Goal: Task Accomplishment & Management: Manage account settings

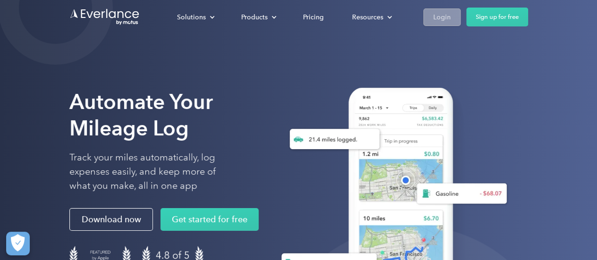
click at [440, 20] on div "Login" at bounding box center [442, 17] width 17 height 12
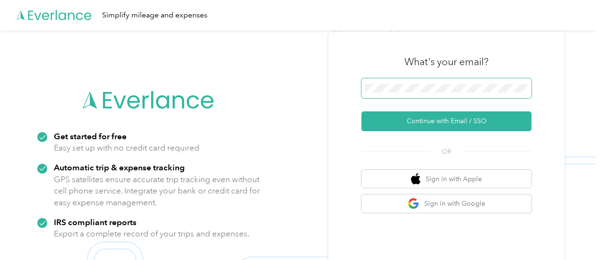
click at [448, 93] on span at bounding box center [446, 88] width 170 height 20
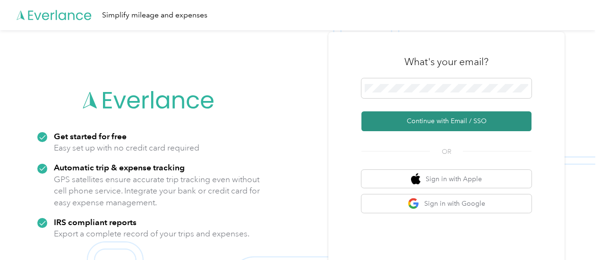
click at [453, 119] on button "Continue with Email / SSO" at bounding box center [446, 121] width 170 height 20
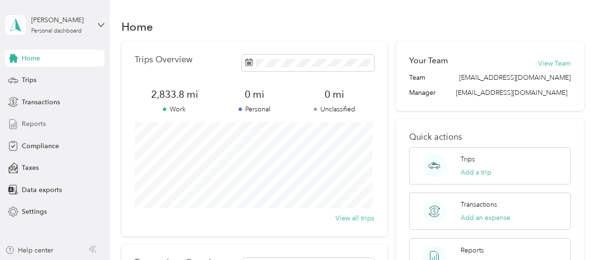
click at [58, 129] on div "Reports" at bounding box center [54, 124] width 99 height 17
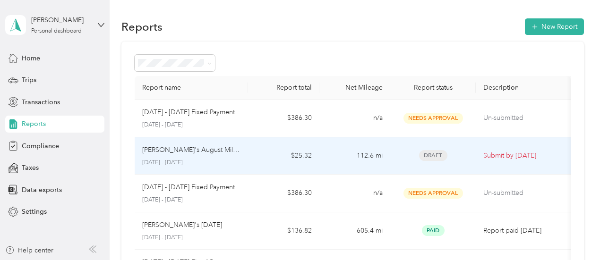
click at [200, 148] on p "Alyse's August Mileage" at bounding box center [191, 150] width 99 height 10
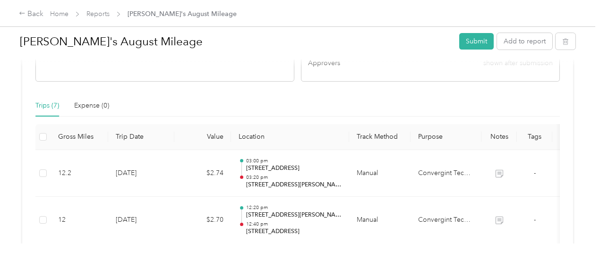
scroll to position [209, 0]
click at [521, 38] on button "Add to report" at bounding box center [524, 41] width 55 height 17
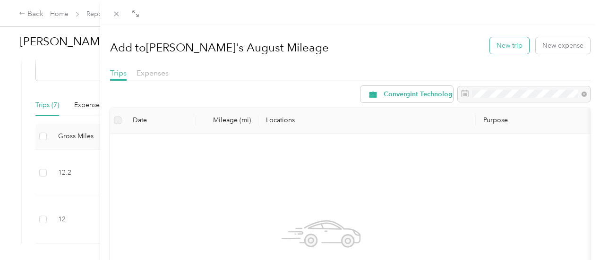
click at [505, 48] on button "New trip" at bounding box center [509, 45] width 39 height 17
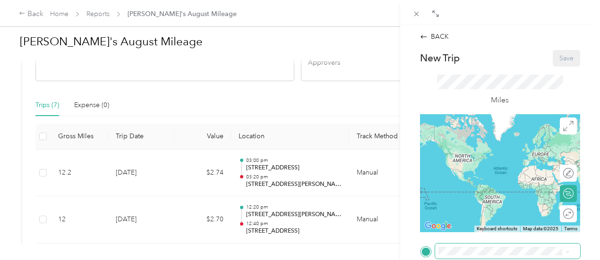
click at [456, 247] on span at bounding box center [507, 251] width 145 height 15
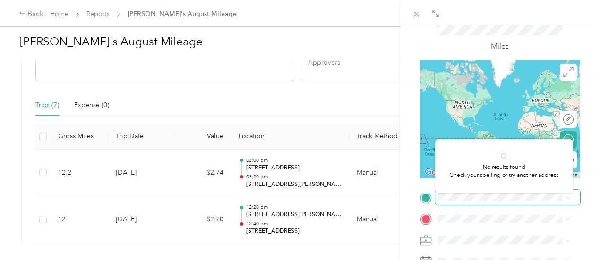
scroll to position [54, 0]
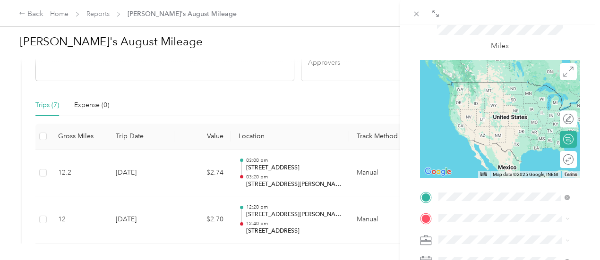
click at [515, 94] on span "38500 Old Willoughby Drive Willoughby, Ohio 44094, United States" at bounding box center [511, 85] width 110 height 17
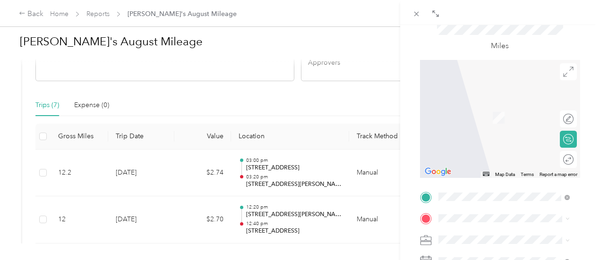
click at [505, 110] on div "17000 Saint Clair Avenue Cleveland, Ohio 44110, United States" at bounding box center [504, 103] width 125 height 13
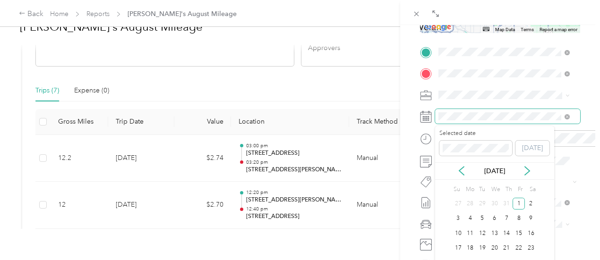
scroll to position [16, 0]
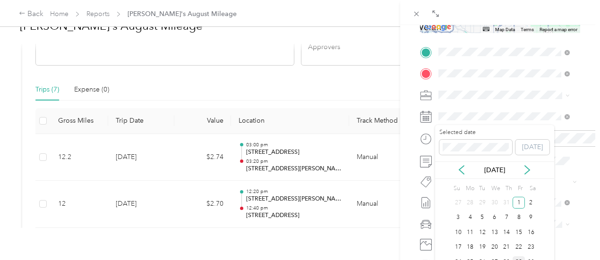
click at [519, 259] on div "29" at bounding box center [518, 262] width 12 height 12
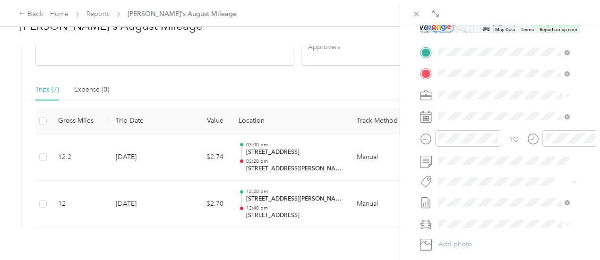
scroll to position [0, 0]
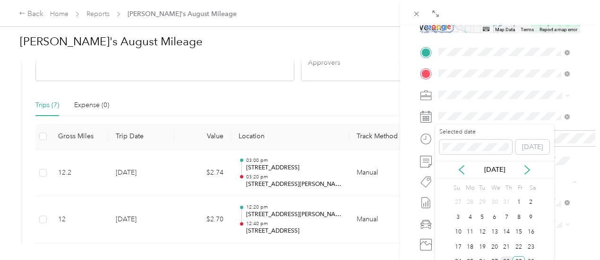
click at [504, 260] on div "28" at bounding box center [507, 262] width 12 height 12
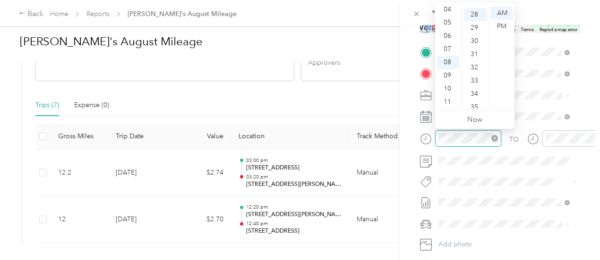
scroll to position [370, 0]
click at [451, 77] on div "09" at bounding box center [448, 75] width 23 height 13
click at [477, 24] on div "20" at bounding box center [475, 22] width 23 height 13
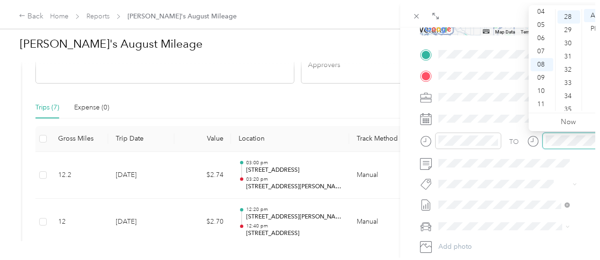
scroll to position [370, 0]
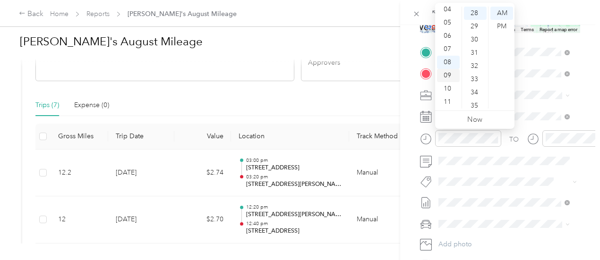
click at [452, 77] on div "09" at bounding box center [448, 75] width 23 height 13
click at [477, 51] on div "20" at bounding box center [475, 53] width 23 height 13
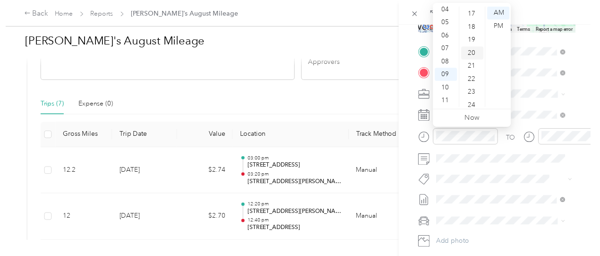
scroll to position [264, 0]
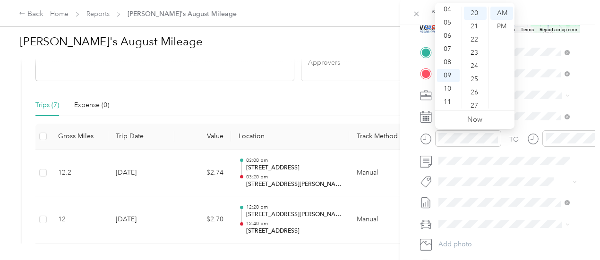
click at [406, 136] on div "BACK New Trip Save This trip cannot be edited because it is either under review…" at bounding box center [500, 155] width 200 height 260
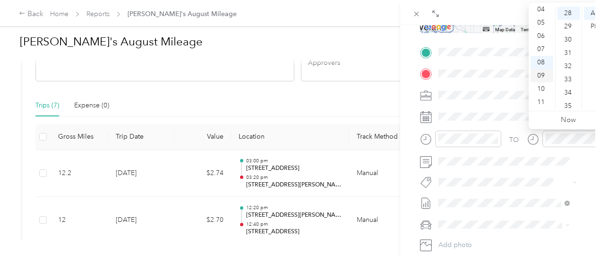
click at [540, 78] on div "09" at bounding box center [541, 75] width 23 height 13
click at [565, 88] on div "45" at bounding box center [568, 87] width 23 height 13
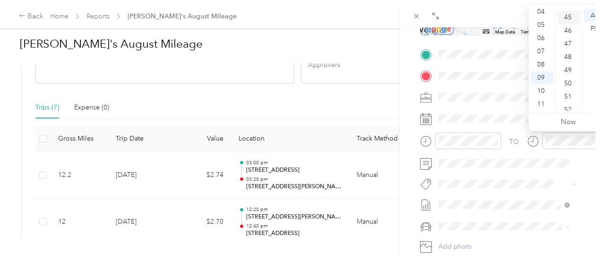
scroll to position [595, 0]
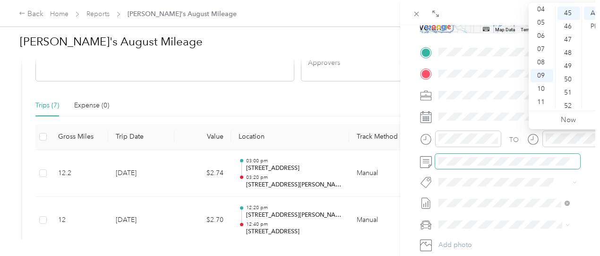
click at [498, 154] on span at bounding box center [507, 160] width 145 height 15
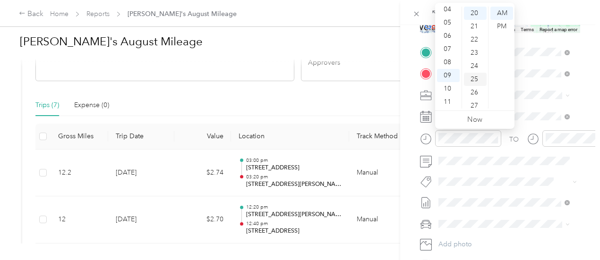
click at [473, 81] on div "25" at bounding box center [475, 79] width 23 height 13
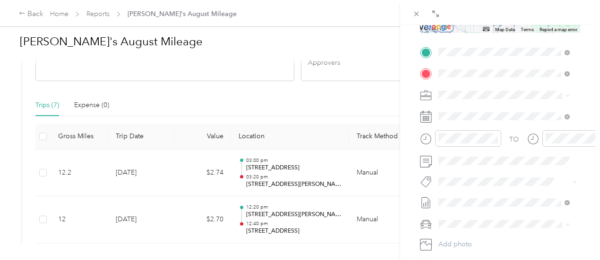
click at [405, 155] on div "BACK New Trip Save This trip cannot be edited because it is either under review…" at bounding box center [500, 155] width 200 height 260
click at [454, 166] on span at bounding box center [507, 160] width 145 height 15
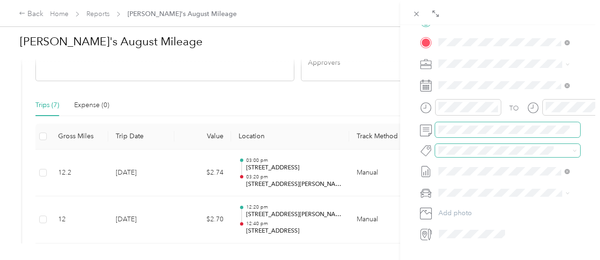
scroll to position [236, 0]
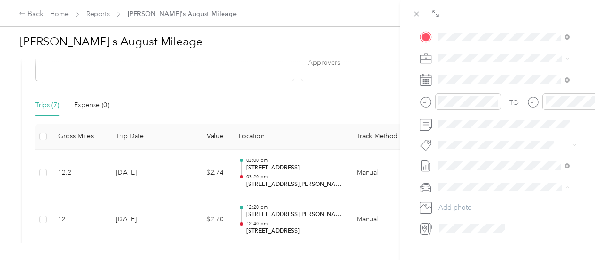
click at [477, 208] on ol "Nissan Rogue Alyse’s Car" at bounding box center [504, 211] width 138 height 33
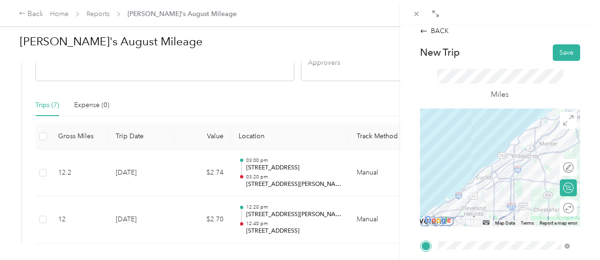
scroll to position [3, 0]
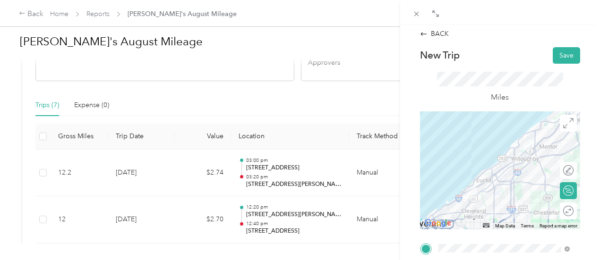
click at [554, 65] on div "Miles" at bounding box center [500, 88] width 160 height 48
click at [565, 55] on button "Save" at bounding box center [566, 55] width 27 height 17
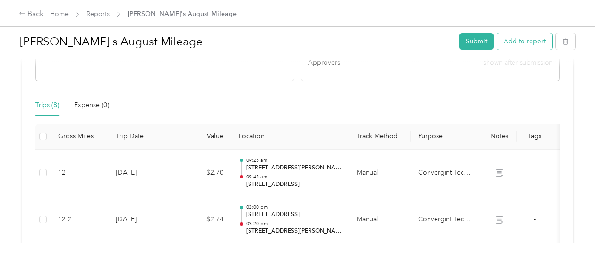
click at [513, 41] on button "Add to report" at bounding box center [524, 41] width 55 height 17
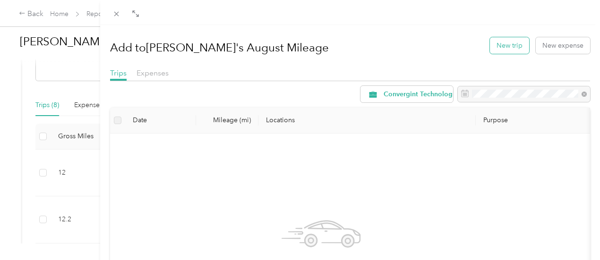
click at [490, 39] on button "New trip" at bounding box center [509, 45] width 39 height 17
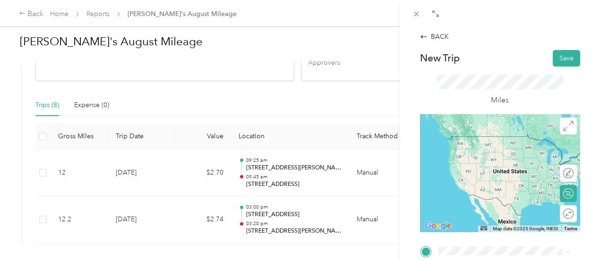
click at [520, 138] on span "17000 Saint Clair Avenue Cleveland, Ohio 44110, United States" at bounding box center [503, 133] width 94 height 9
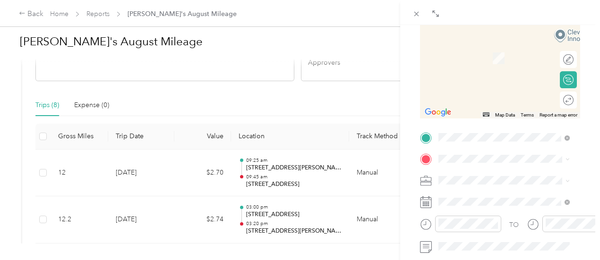
scroll to position [113, 0]
click at [530, 56] on span "38500 Old Willoughby Drive Willoughby, Ohio 44094, United States" at bounding box center [511, 48] width 110 height 17
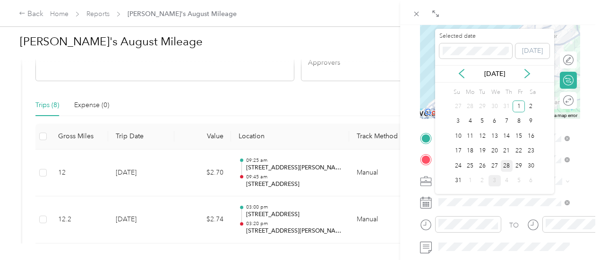
click at [504, 163] on div "28" at bounding box center [507, 166] width 12 height 12
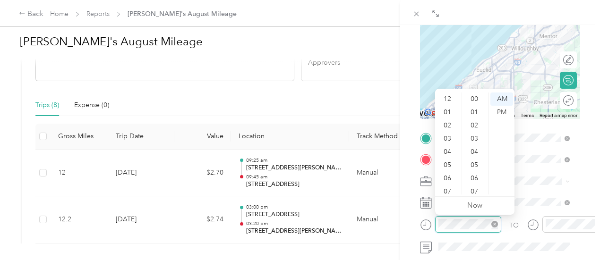
scroll to position [57, 0]
click at [449, 188] on div "11" at bounding box center [448, 187] width 23 height 13
click at [470, 112] on div "15" at bounding box center [475, 109] width 23 height 13
click at [448, 184] on div "11" at bounding box center [448, 187] width 23 height 13
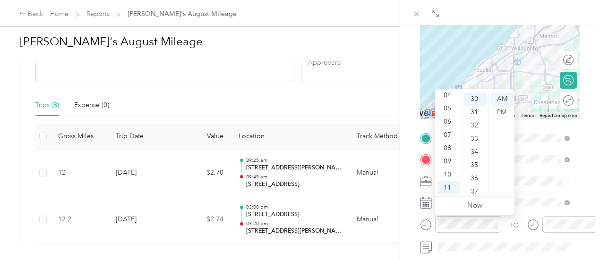
click at [411, 228] on form "New Trip Save This trip cannot be edited because it is either under review, app…" at bounding box center [500, 148] width 180 height 422
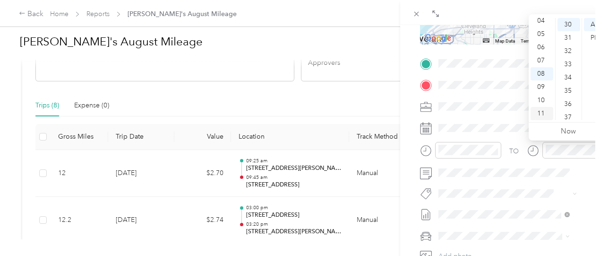
click at [544, 116] on div "11" at bounding box center [541, 113] width 23 height 13
click at [568, 70] on div "50" at bounding box center [568, 70] width 23 height 13
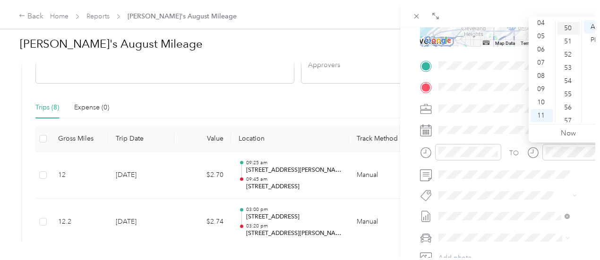
scroll to position [661, 0]
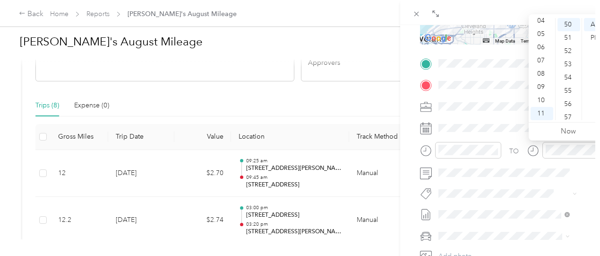
click at [410, 196] on form "New Trip Save This trip cannot be edited because it is either under review, app…" at bounding box center [500, 73] width 180 height 422
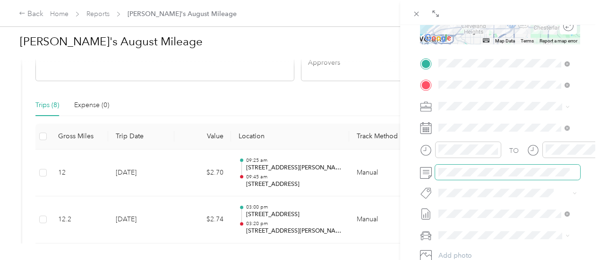
click at [454, 177] on span at bounding box center [507, 172] width 145 height 15
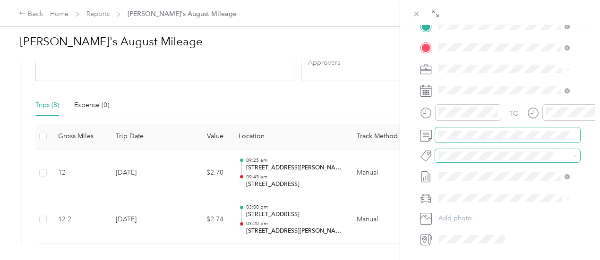
scroll to position [226, 0]
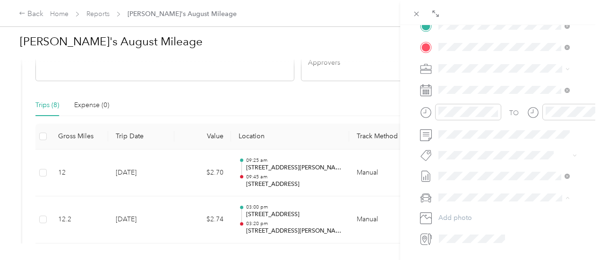
click at [467, 217] on li "Nissan Rogue" at bounding box center [504, 213] width 138 height 17
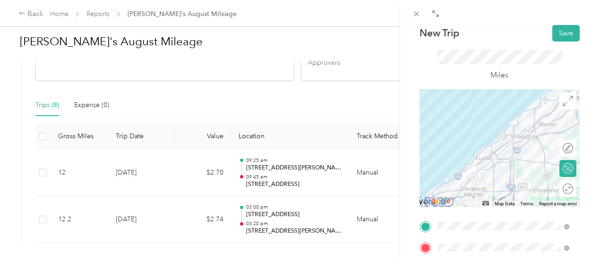
scroll to position [24, 0]
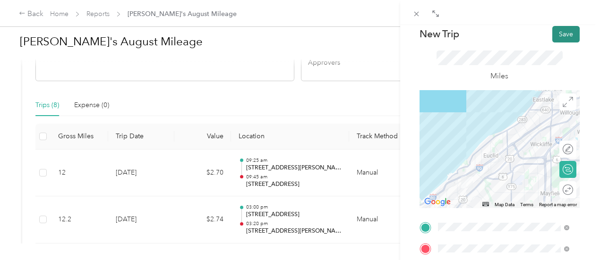
click at [557, 38] on button "Save" at bounding box center [565, 34] width 27 height 17
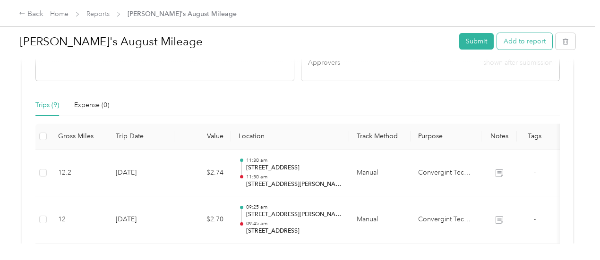
click at [520, 41] on button "Add to report" at bounding box center [524, 41] width 55 height 17
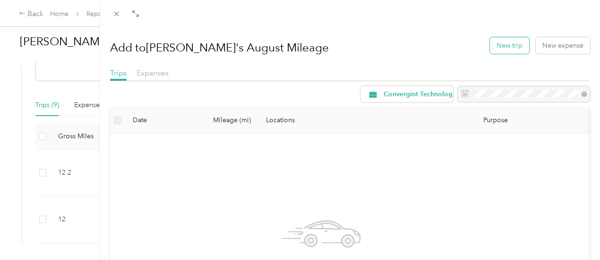
click at [501, 46] on button "New trip" at bounding box center [509, 45] width 39 height 17
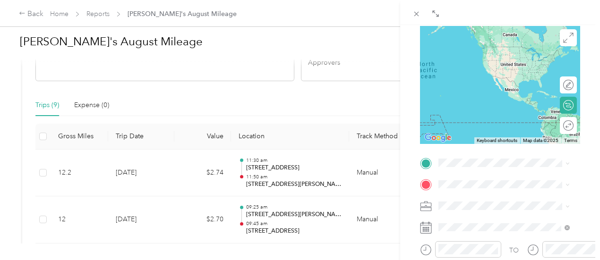
scroll to position [89, 0]
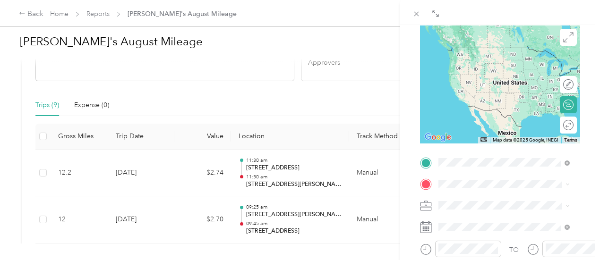
click at [506, 41] on li "38500 Old Willoughby Drive Willoughby, Ohio 44094, United States" at bounding box center [504, 51] width 138 height 26
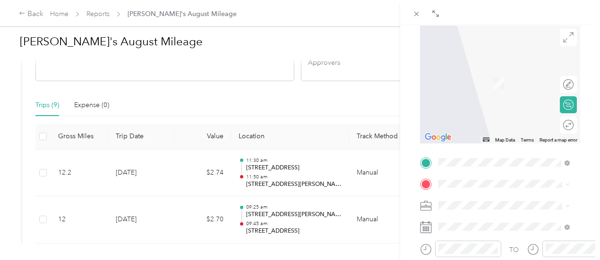
click at [500, 68] on span "17000 Saint Clair Avenue Cleveland, Ohio 44110, United States" at bounding box center [503, 64] width 94 height 9
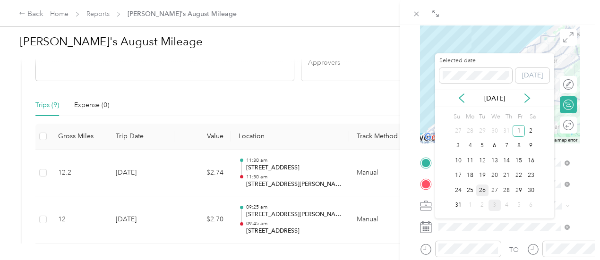
click at [479, 188] on div "26" at bounding box center [482, 191] width 12 height 12
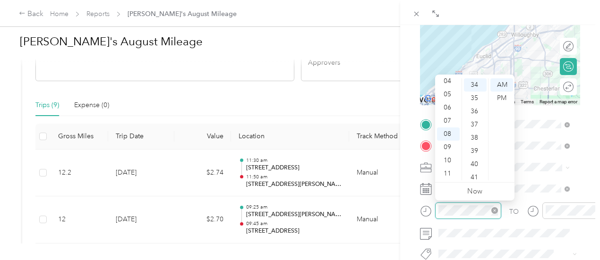
scroll to position [450, 0]
click at [480, 115] on div "30" at bounding box center [475, 114] width 23 height 13
click at [414, 211] on form "New Trip Save This trip cannot be edited because it is either under review, app…" at bounding box center [500, 134] width 180 height 422
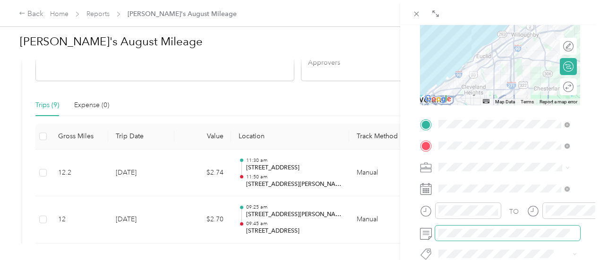
click at [534, 228] on span at bounding box center [507, 233] width 145 height 15
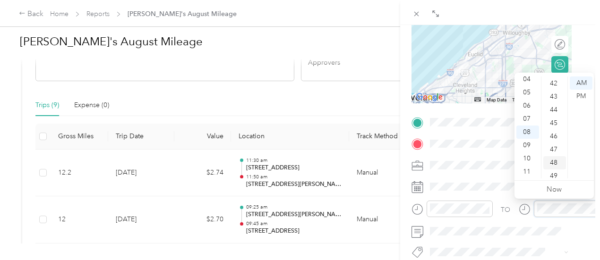
scroll to position [571, 0]
click at [556, 171] on div "50" at bounding box center [554, 173] width 23 height 13
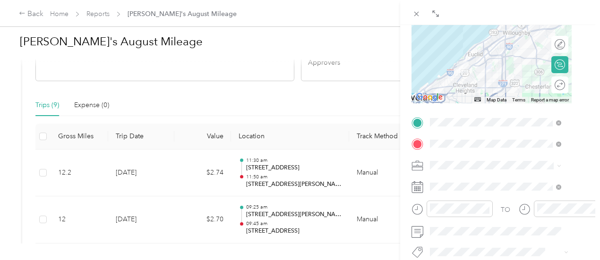
click at [404, 210] on form "New Trip Save This trip cannot be edited because it is either under review, app…" at bounding box center [491, 132] width 180 height 422
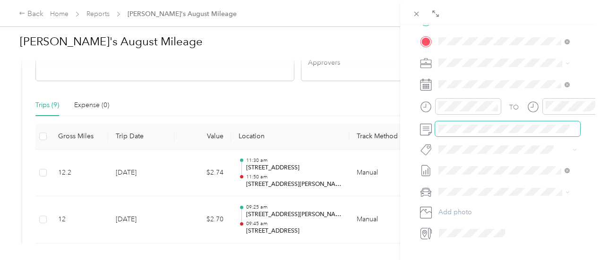
scroll to position [233, 0]
click at [460, 205] on span "Nissan Rogue" at bounding box center [462, 204] width 41 height 8
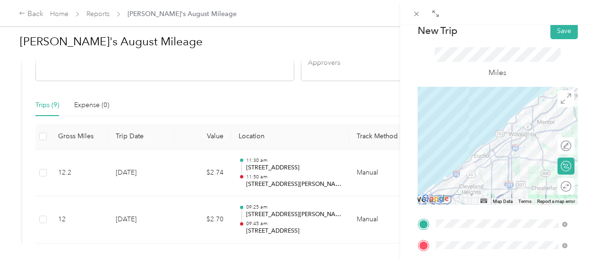
scroll to position [0, 2]
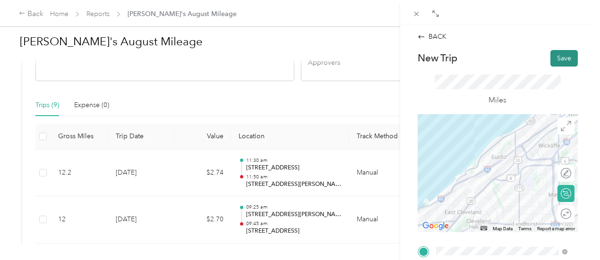
click at [550, 56] on button "Save" at bounding box center [563, 58] width 27 height 17
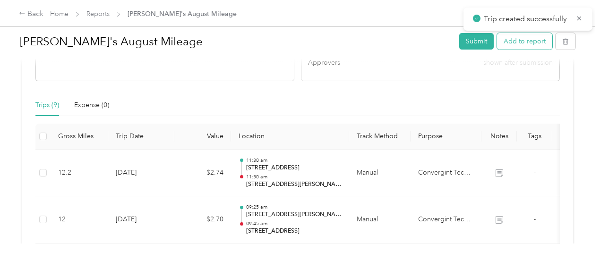
click at [533, 46] on button "Add to report" at bounding box center [524, 41] width 55 height 17
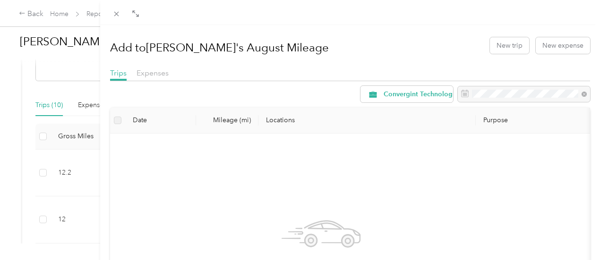
scroll to position [5, 0]
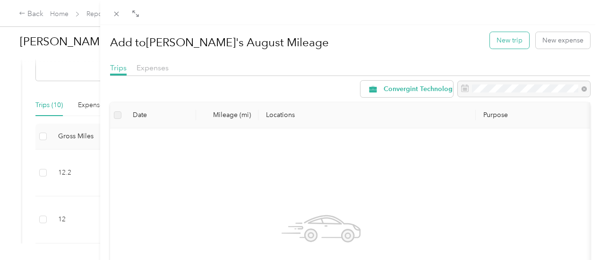
click at [497, 33] on button "New trip" at bounding box center [509, 40] width 39 height 17
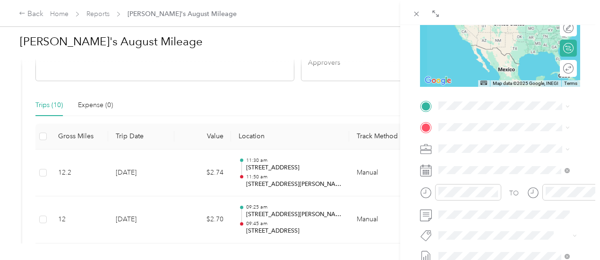
scroll to position [145, 0]
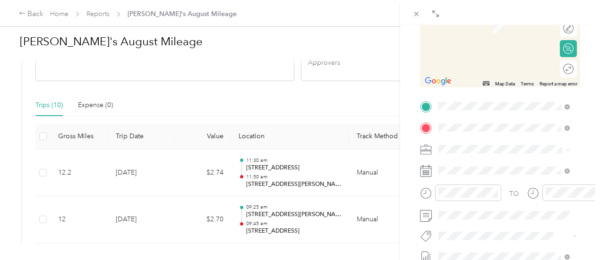
click at [477, 171] on span "38500 Old Willoughby Drive Willoughby, Ohio 44094, United States" at bounding box center [511, 165] width 110 height 17
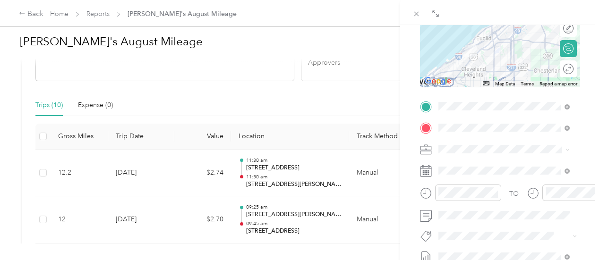
scroll to position [187, 0]
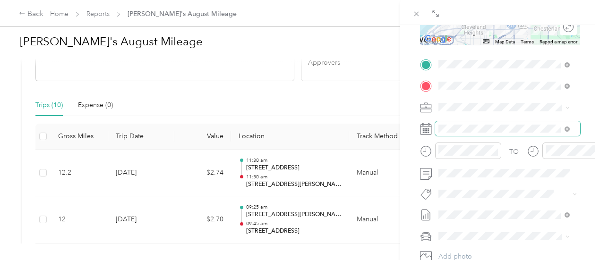
click at [487, 133] on span at bounding box center [507, 128] width 145 height 15
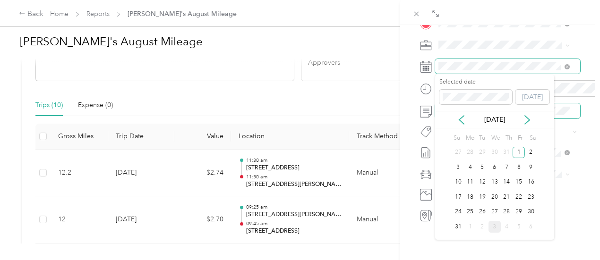
scroll to position [251, 0]
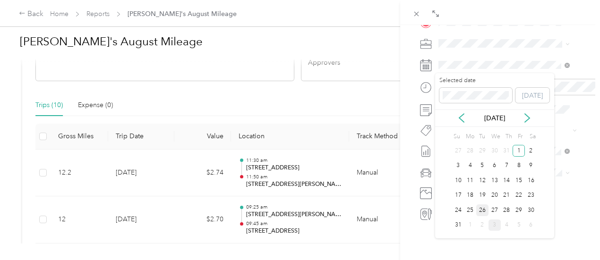
click at [481, 207] on div "26" at bounding box center [482, 211] width 12 height 12
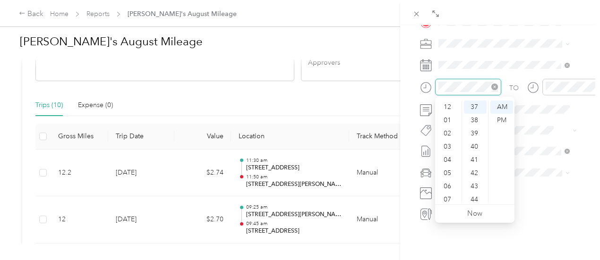
scroll to position [57, 0]
click at [441, 171] on div "09" at bounding box center [448, 169] width 23 height 13
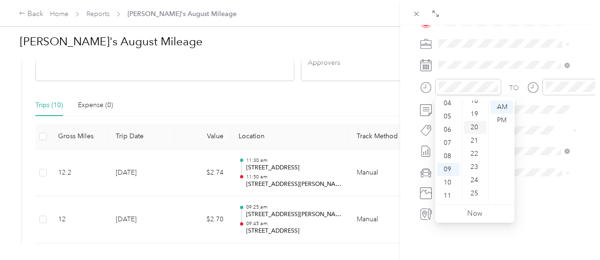
click at [476, 128] on div "20" at bounding box center [475, 127] width 23 height 13
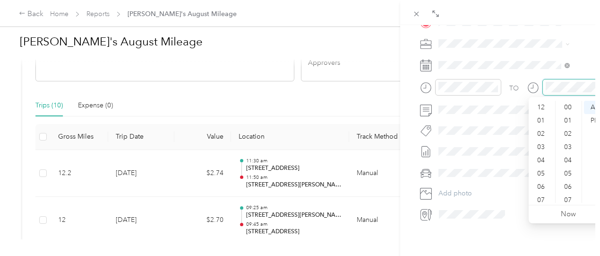
scroll to position [57, 0]
click at [540, 169] on div "09" at bounding box center [541, 169] width 23 height 13
click at [570, 147] on div "40" at bounding box center [568, 146] width 23 height 13
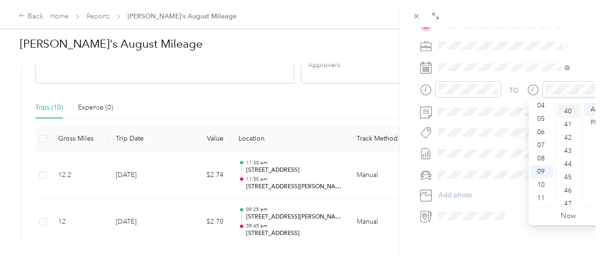
scroll to position [529, 0]
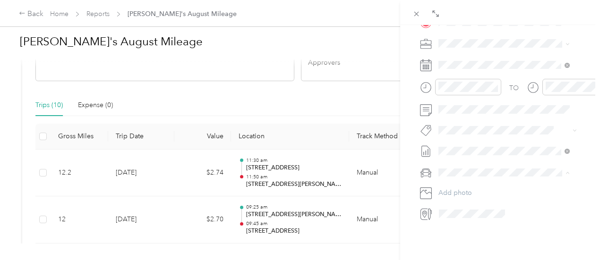
click at [471, 185] on span "Nissan Rogue" at bounding box center [462, 189] width 41 height 8
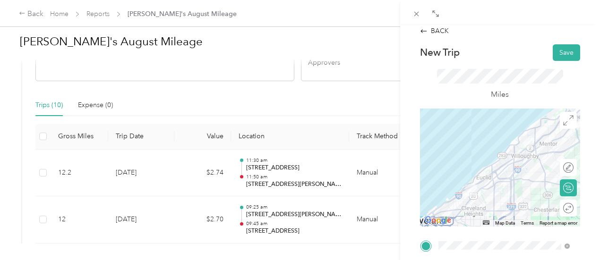
scroll to position [5, 0]
click at [556, 50] on button "Save" at bounding box center [566, 53] width 27 height 17
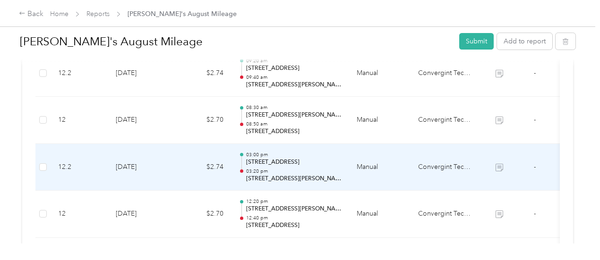
scroll to position [478, 0]
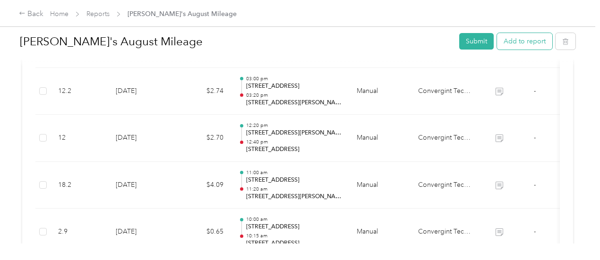
click at [513, 42] on button "Add to report" at bounding box center [524, 41] width 55 height 17
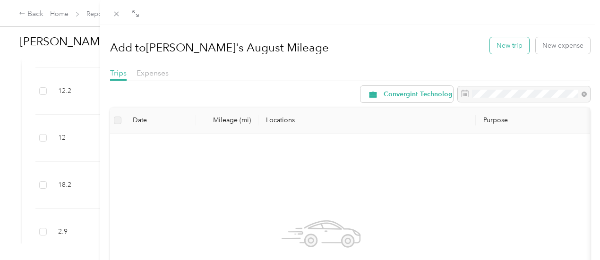
click at [504, 46] on button "New trip" at bounding box center [509, 45] width 39 height 17
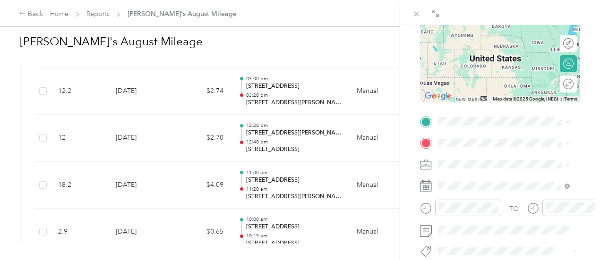
scroll to position [130, 0]
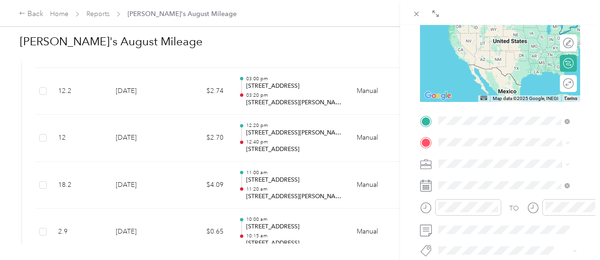
click at [483, 158] on span "1407 George Road Ashland, Ohio 44805, United States" at bounding box center [511, 159] width 110 height 17
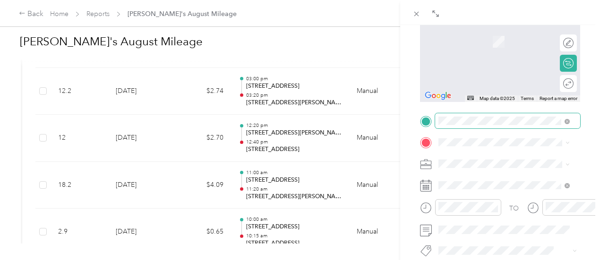
click at [565, 124] on span at bounding box center [566, 121] width 5 height 8
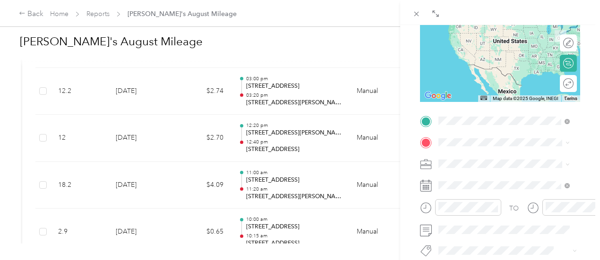
click at [490, 167] on span "38500 Old Willoughby Drive Willoughby, Ohio 44094, United States" at bounding box center [511, 159] width 110 height 17
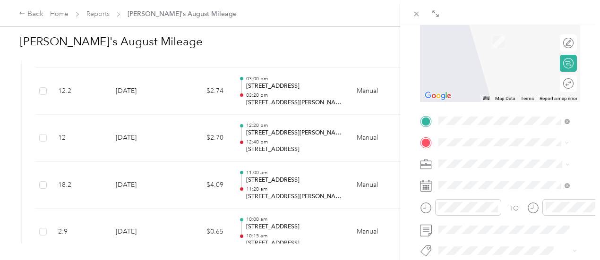
click at [484, 188] on li "1407 George Road Ashland, Ohio 44805, United States" at bounding box center [504, 180] width 138 height 26
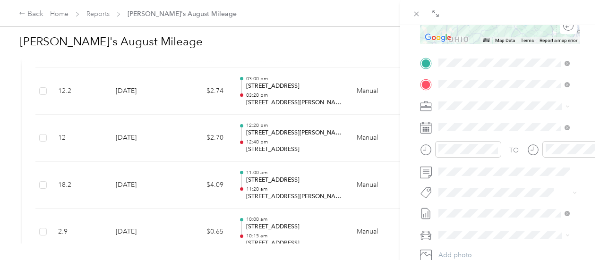
scroll to position [193, 0]
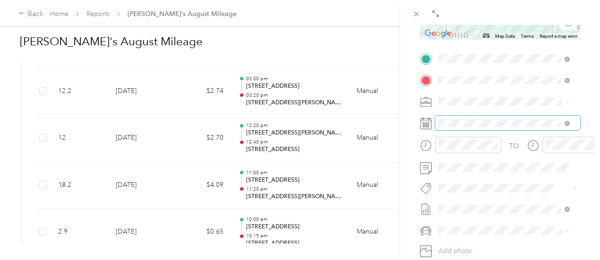
click at [469, 128] on span at bounding box center [507, 123] width 145 height 15
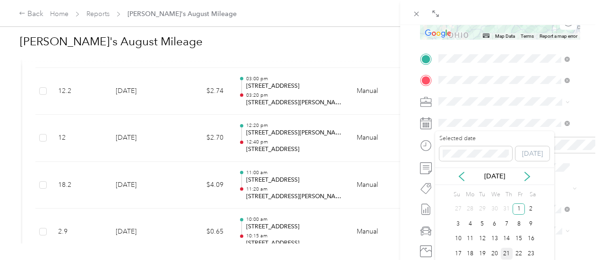
click at [503, 253] on div "21" at bounding box center [507, 254] width 12 height 12
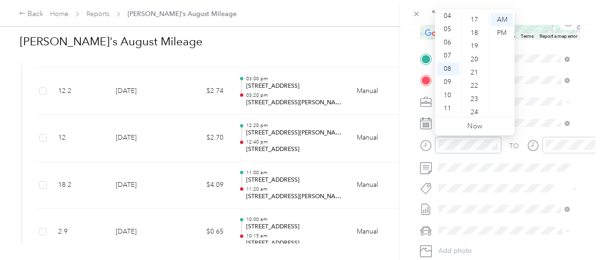
scroll to position [124, 0]
click at [479, 95] on div "15" at bounding box center [475, 94] width 23 height 13
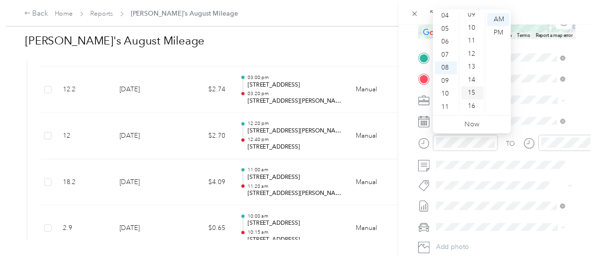
scroll to position [198, 0]
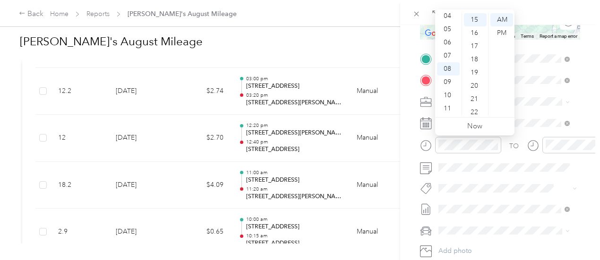
click at [414, 150] on form "New Trip Save This trip cannot be edited because it is either under review, app…" at bounding box center [500, 68] width 180 height 422
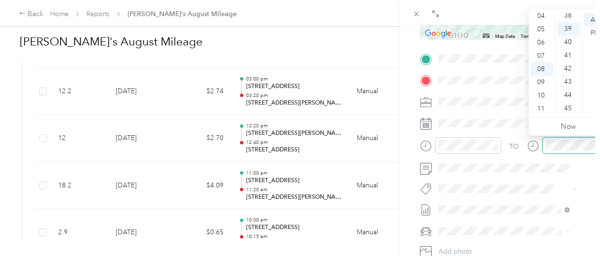
scroll to position [516, 0]
click at [541, 85] on div "09" at bounding box center [541, 82] width 23 height 13
click at [572, 98] on div "45" at bounding box center [568, 99] width 23 height 13
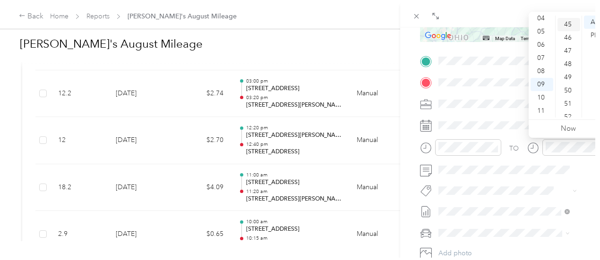
scroll to position [595, 0]
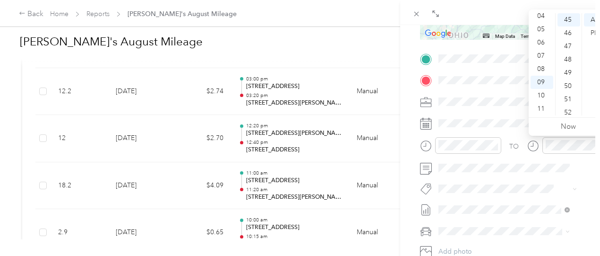
click at [412, 151] on form "New Trip Save This trip cannot be edited because it is either under review, app…" at bounding box center [500, 68] width 180 height 422
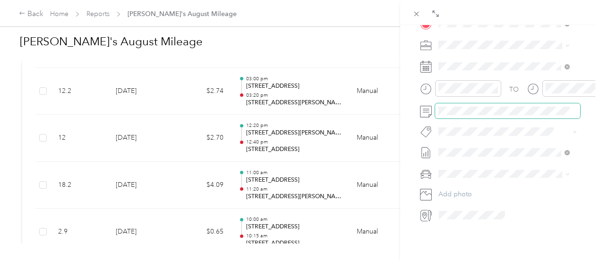
scroll to position [286, 0]
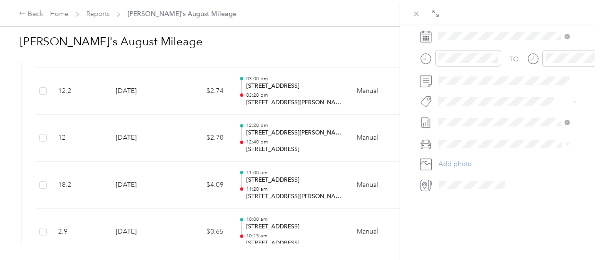
click at [472, 159] on ol "Nissan Rogue Alyse’s Car" at bounding box center [504, 158] width 138 height 33
click at [476, 205] on ol "Nissan Rogue Alyse’s Car" at bounding box center [504, 208] width 138 height 33
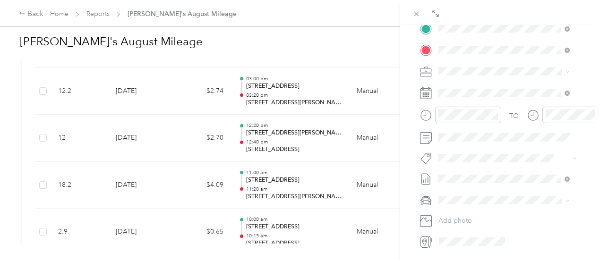
scroll to position [223, 0]
click at [465, 222] on ol "Nissan Rogue Alyse’s Car" at bounding box center [504, 224] width 138 height 33
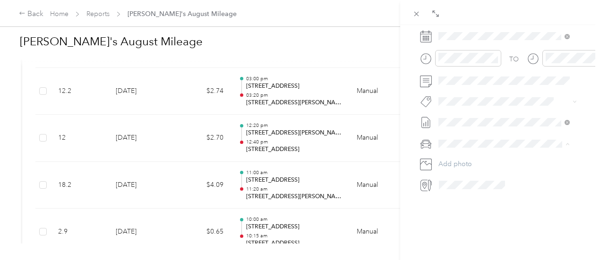
click at [457, 260] on div "Drag to resize Click to close BACK New Trip Save This trip cannot be edited bec…" at bounding box center [297, 260] width 595 height 0
click at [457, 149] on span "Nissan Rogue" at bounding box center [462, 153] width 41 height 8
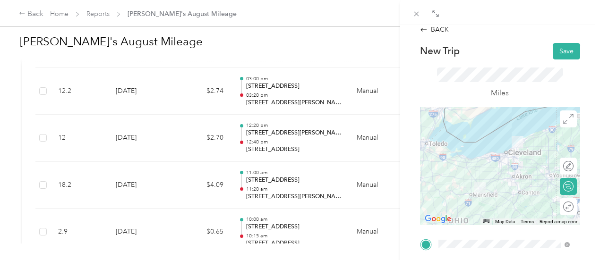
scroll to position [7, 0]
click at [561, 47] on button "Save" at bounding box center [566, 51] width 27 height 17
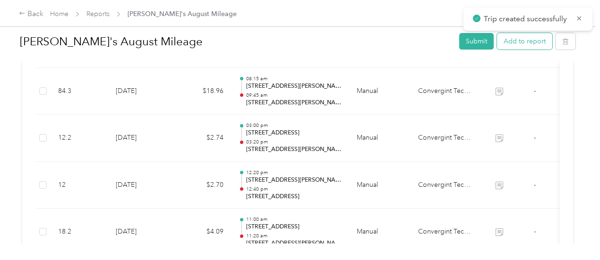
click at [527, 44] on button "Add to report" at bounding box center [524, 41] width 55 height 17
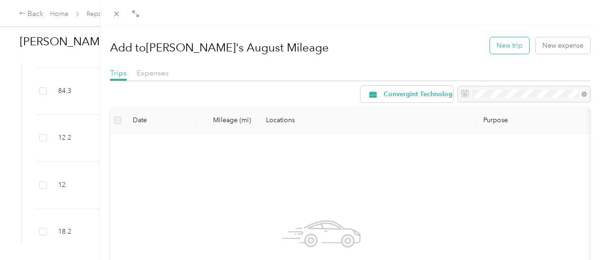
click at [493, 49] on button "New trip" at bounding box center [509, 45] width 39 height 17
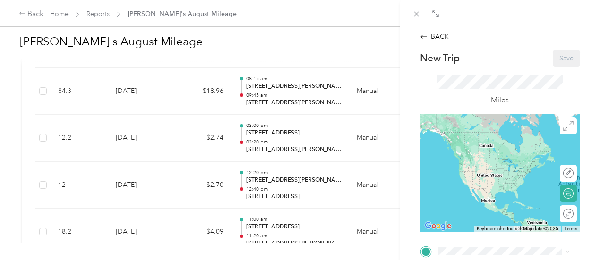
scroll to position [120, 0]
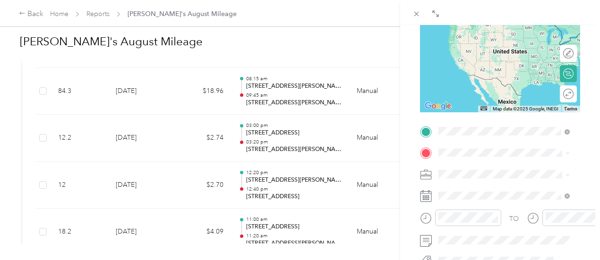
click at [474, 170] on span "1407 George Road Ashland, Ohio 44805, United States" at bounding box center [511, 169] width 110 height 17
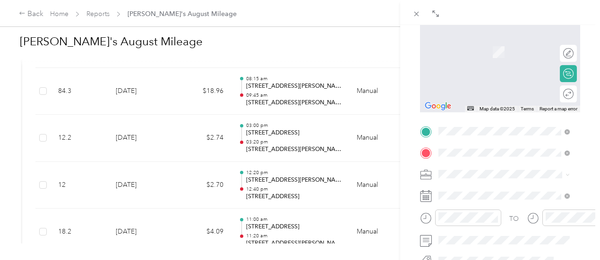
click at [502, 40] on span "38500 Old Willoughby Drive Willoughby, Ohio 44094, United States" at bounding box center [511, 42] width 110 height 17
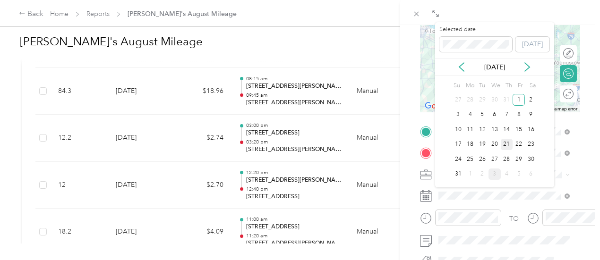
click at [504, 146] on div "21" at bounding box center [507, 145] width 12 height 12
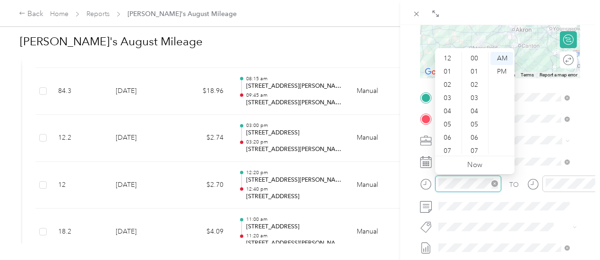
scroll to position [57, 0]
click at [447, 148] on div "11" at bounding box center [448, 147] width 23 height 13
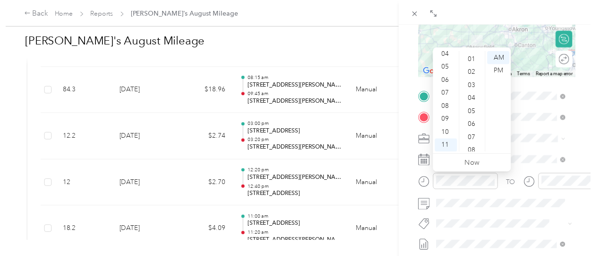
scroll to position [0, 0]
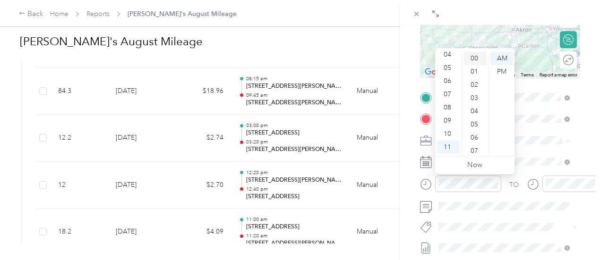
click at [476, 57] on div "00" at bounding box center [475, 58] width 23 height 13
click at [407, 181] on div "BACK New Trip Save This trip cannot be edited because it is either under review…" at bounding box center [500, 155] width 200 height 260
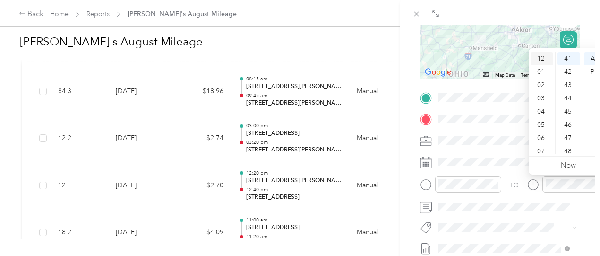
click at [546, 59] on div "12" at bounding box center [541, 58] width 23 height 13
click at [569, 97] on div "30" at bounding box center [568, 94] width 23 height 13
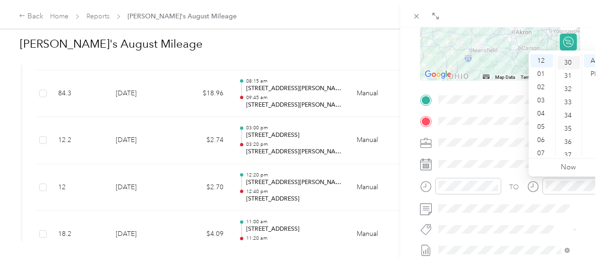
scroll to position [397, 0]
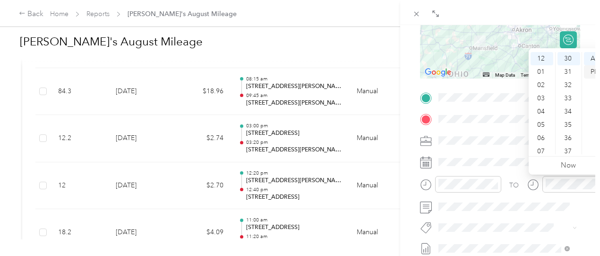
click at [589, 73] on div "PM" at bounding box center [595, 71] width 23 height 13
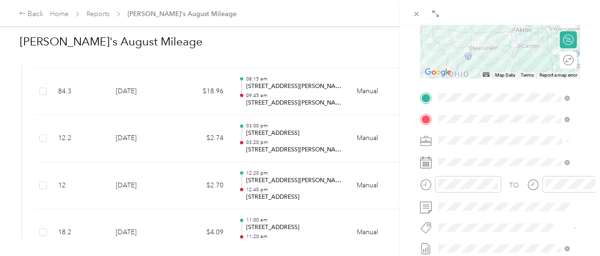
click at [408, 192] on div "BACK New Trip Save This trip cannot be edited because it is either under review…" at bounding box center [500, 153] width 200 height 256
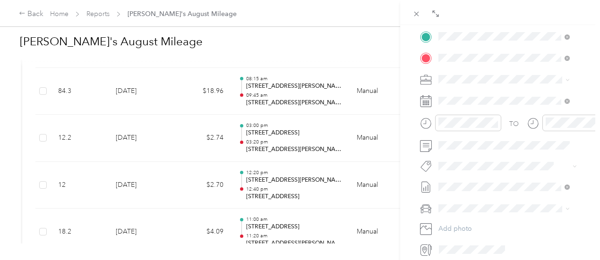
scroll to position [216, 0]
click at [455, 222] on span "Nissan Rogue" at bounding box center [462, 224] width 41 height 8
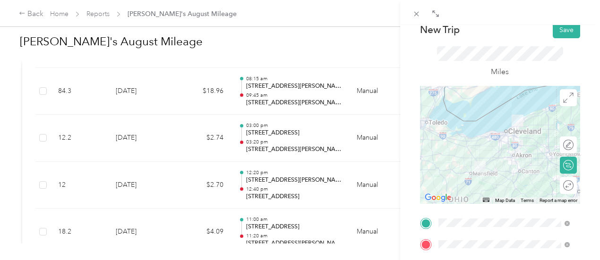
scroll to position [8, 0]
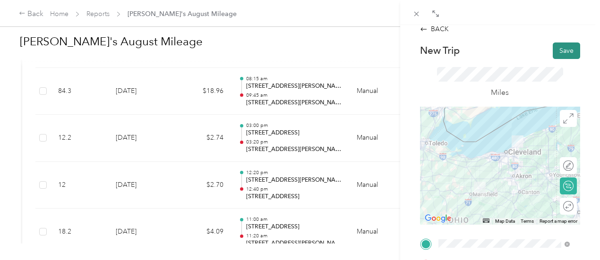
click at [553, 53] on button "Save" at bounding box center [566, 51] width 27 height 17
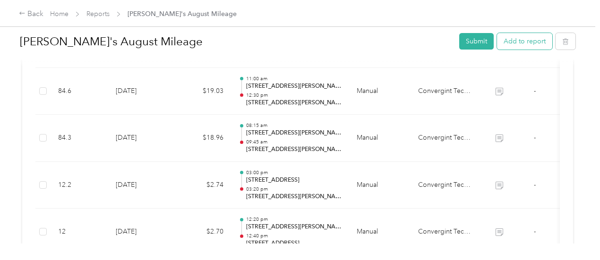
click at [529, 45] on button "Add to report" at bounding box center [524, 41] width 55 height 17
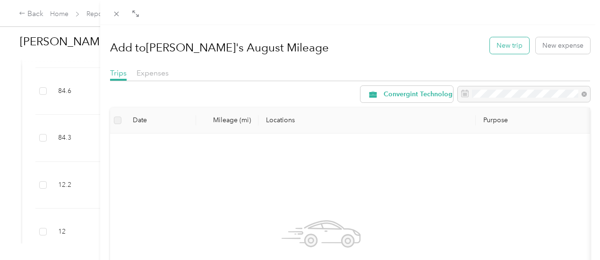
click at [503, 48] on button "New trip" at bounding box center [509, 45] width 39 height 17
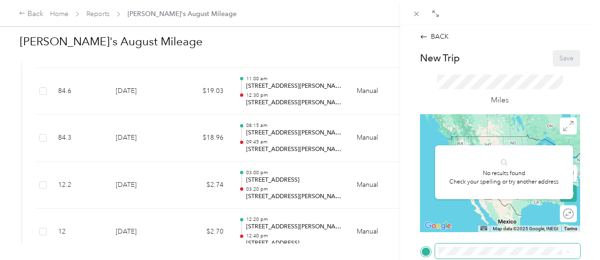
scroll to position [44, 0]
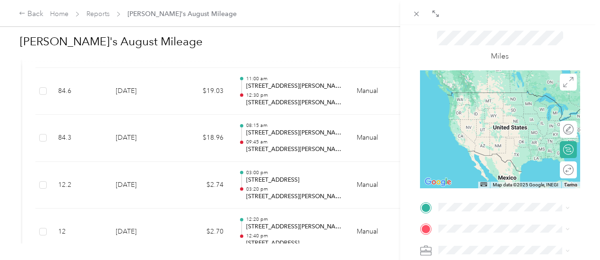
click at [499, 102] on span "38500 Old Willoughby Drive Willoughby, Ohio 44094, United States" at bounding box center [511, 93] width 110 height 17
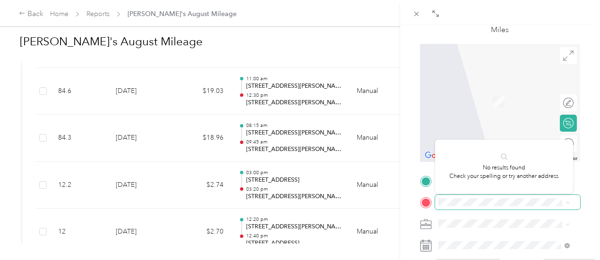
scroll to position [79, 0]
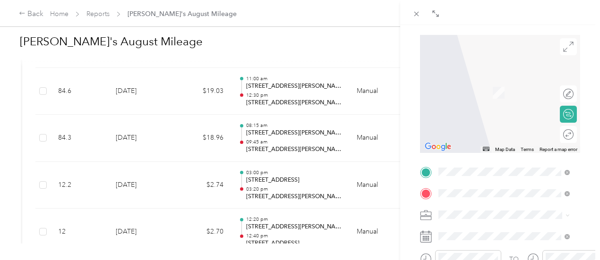
click at [475, 91] on span "6800 Mayfield Road Mayfield Heights, Ohio 44124, United States" at bounding box center [511, 86] width 110 height 25
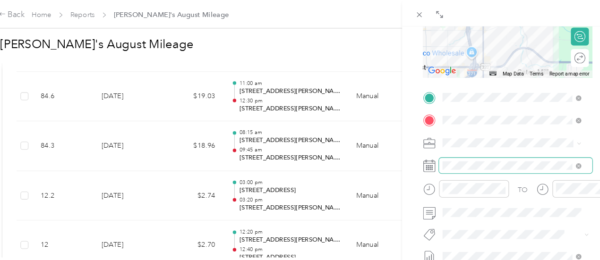
scroll to position [159, 0]
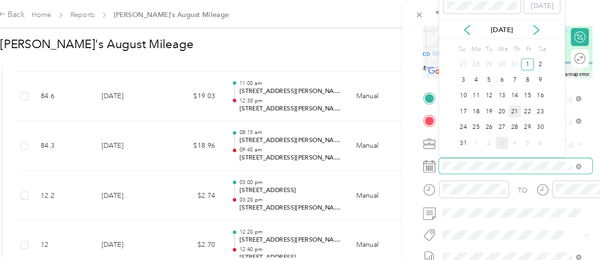
click at [506, 260] on div "Drag to resize Click to close BACK New Trip Save This trip cannot be edited bec…" at bounding box center [297, 260] width 595 height 0
click at [504, 105] on div "21" at bounding box center [507, 106] width 12 height 12
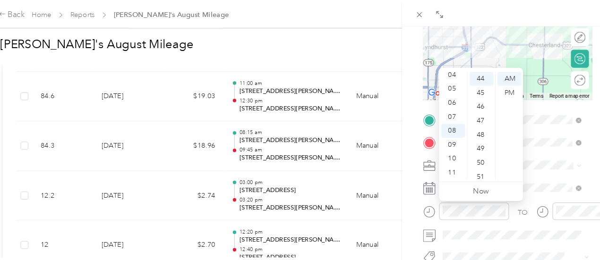
scroll to position [0, 0]
click at [449, 88] on div "01" at bounding box center [448, 87] width 23 height 13
click at [472, 78] on div "20" at bounding box center [475, 76] width 23 height 13
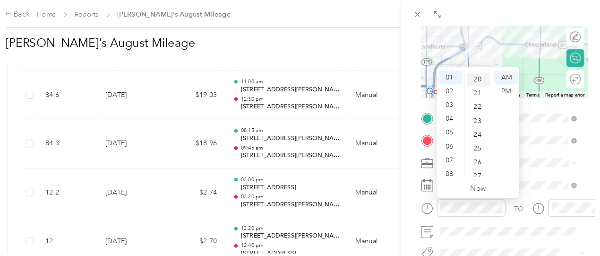
scroll to position [264, 0]
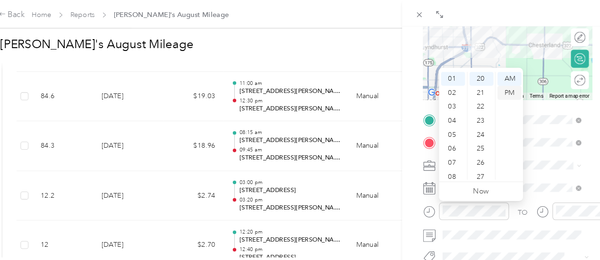
click at [503, 89] on div "PM" at bounding box center [501, 87] width 23 height 13
click at [405, 197] on div "BACK New Trip Save This trip cannot be edited because it is either under review…" at bounding box center [500, 155] width 200 height 260
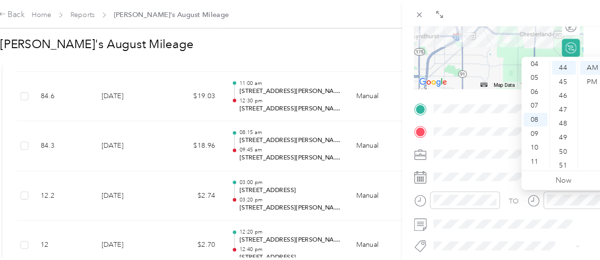
scroll to position [0, 0]
click at [528, 77] on div "01" at bounding box center [526, 77] width 23 height 13
click at [553, 77] on div "45" at bounding box center [553, 77] width 23 height 13
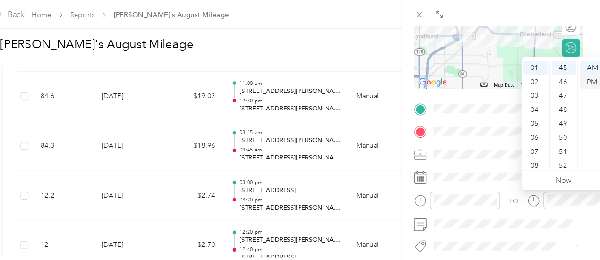
click at [580, 75] on div "PM" at bounding box center [579, 77] width 23 height 13
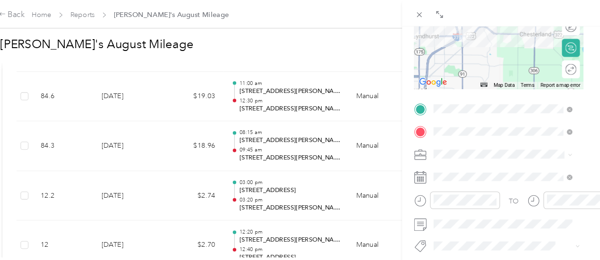
click at [401, 199] on form "New Trip Save This trip cannot be edited because it is either under review, app…" at bounding box center [491, 113] width 180 height 422
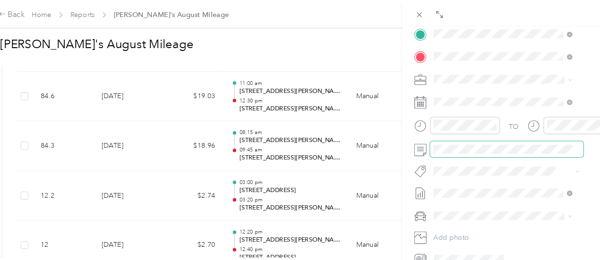
scroll to position [220, 15]
click at [455, 212] on div "TO Add photo" at bounding box center [491, 138] width 160 height 228
click at [457, 209] on span at bounding box center [498, 203] width 145 height 15
click at [460, 216] on span "Nissan Rogue" at bounding box center [446, 220] width 41 height 8
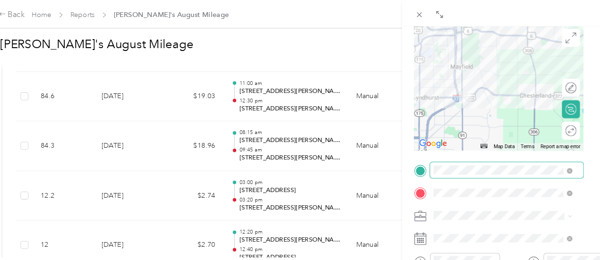
scroll to position [0, 15]
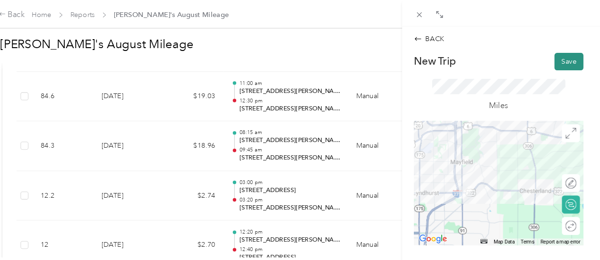
click at [544, 57] on button "Save" at bounding box center [557, 58] width 27 height 17
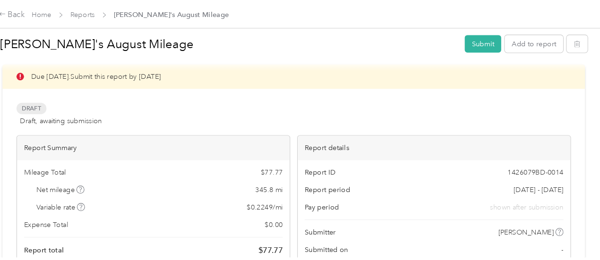
scroll to position [10, 0]
